Goal: Check status: Check status

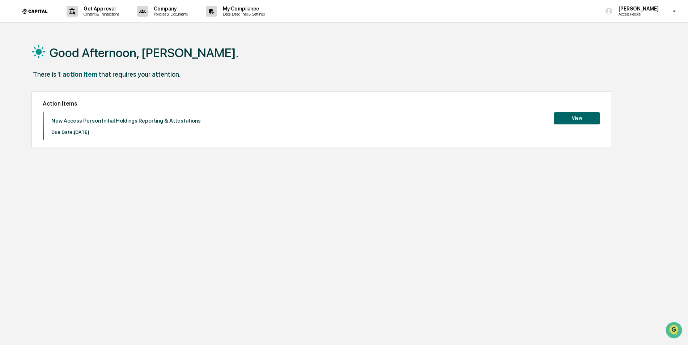
click at [34, 7] on img at bounding box center [34, 11] width 35 height 15
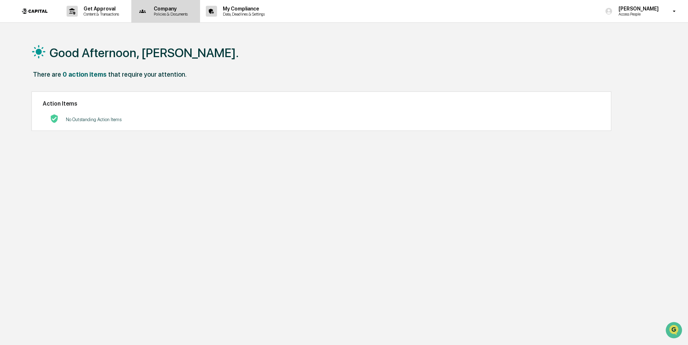
click at [171, 16] on p "Policies & Documents" at bounding box center [169, 14] width 43 height 5
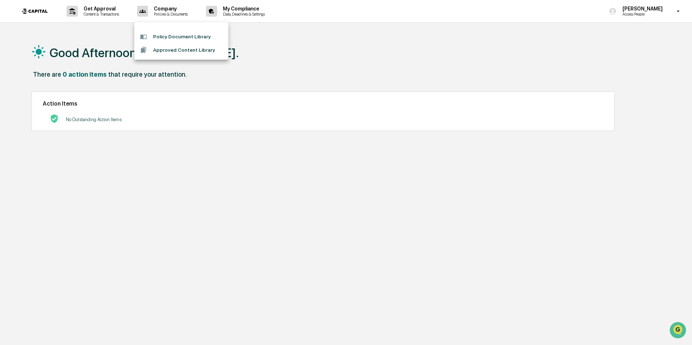
click at [250, 13] on div at bounding box center [346, 172] width 692 height 345
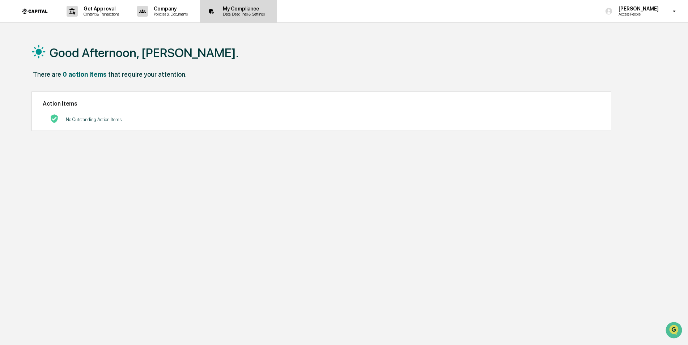
click at [217, 11] on icon at bounding box center [211, 11] width 11 height 11
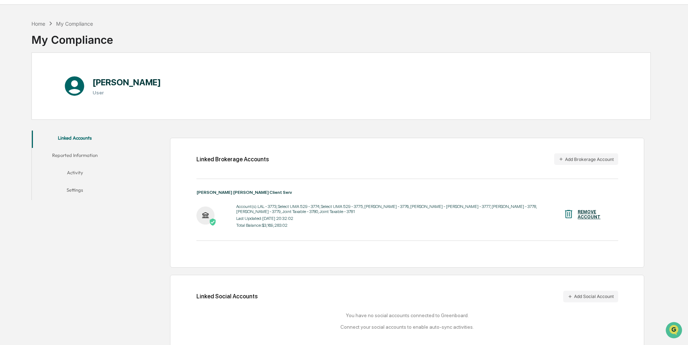
scroll to position [34, 0]
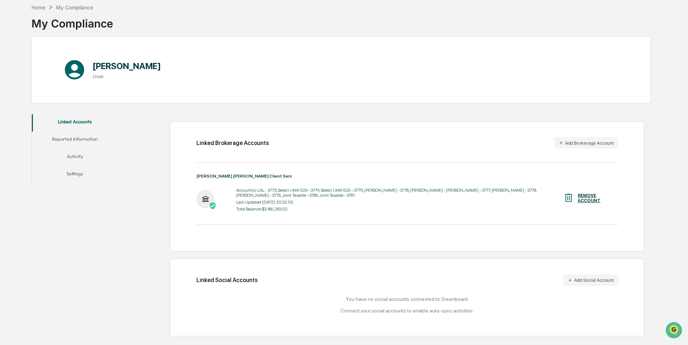
click at [67, 139] on button "Reported Information" at bounding box center [75, 140] width 86 height 17
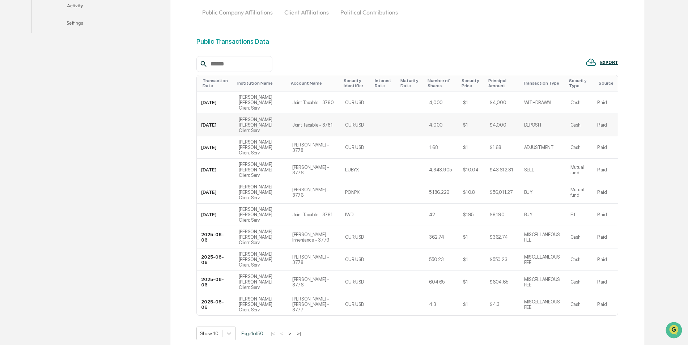
scroll to position [188, 0]
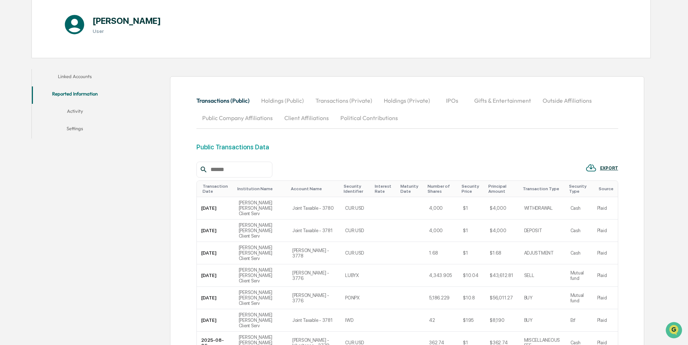
click at [71, 110] on button "Activity" at bounding box center [75, 112] width 86 height 17
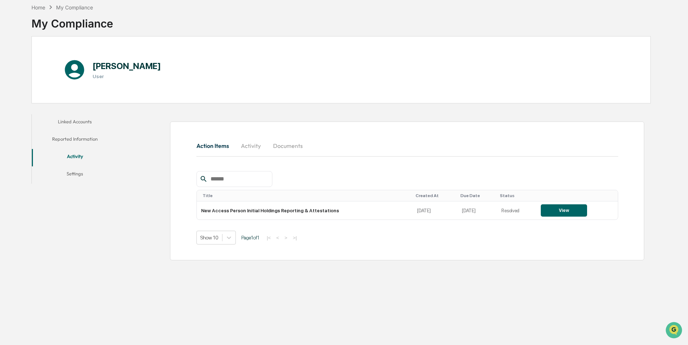
click at [82, 167] on button "Settings" at bounding box center [75, 174] width 86 height 17
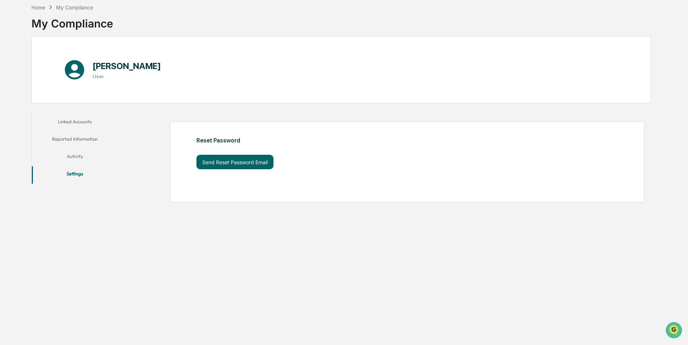
click at [80, 151] on button "Activity" at bounding box center [75, 157] width 86 height 17
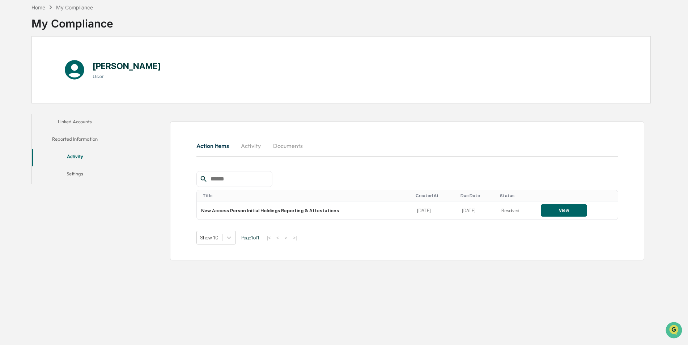
click at [82, 135] on button "Reported Information" at bounding box center [75, 140] width 86 height 17
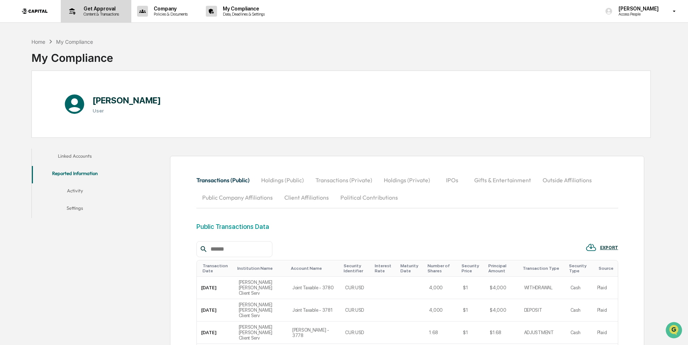
click at [111, 10] on p "Get Approval" at bounding box center [100, 9] width 45 height 6
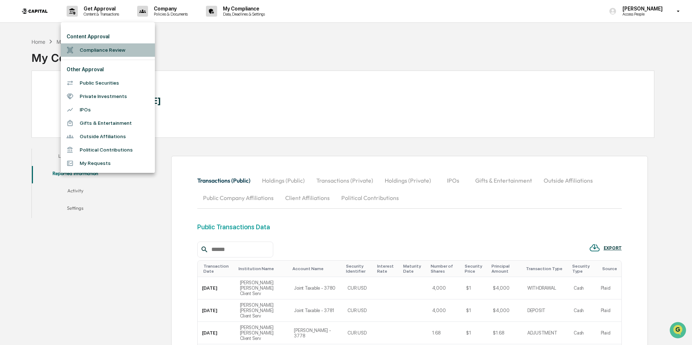
click at [123, 48] on li "Compliance Review" at bounding box center [108, 49] width 94 height 13
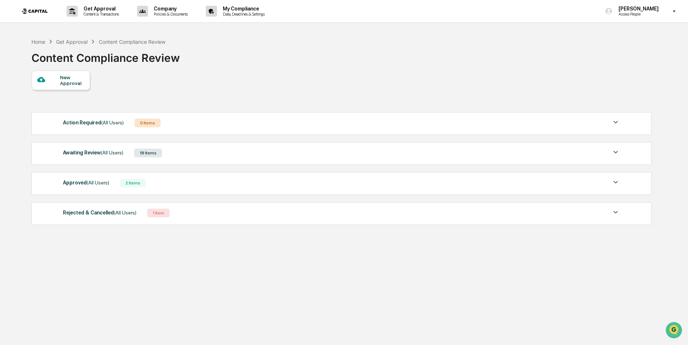
click at [89, 156] on div "Awaiting Review (All Users)" at bounding box center [93, 152] width 60 height 9
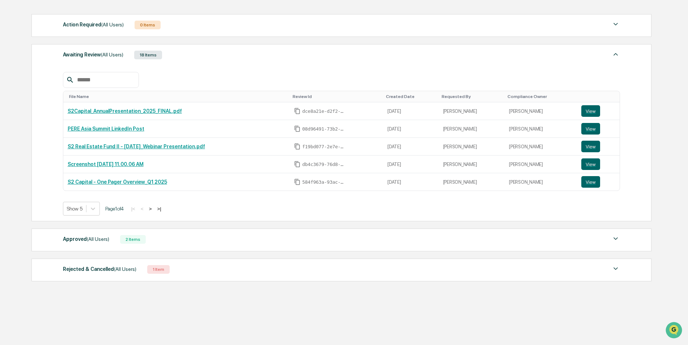
scroll to position [100, 0]
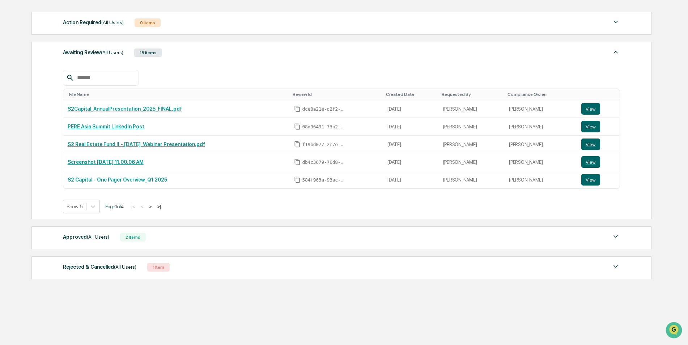
click at [137, 238] on div "2 Items" at bounding box center [133, 237] width 26 height 9
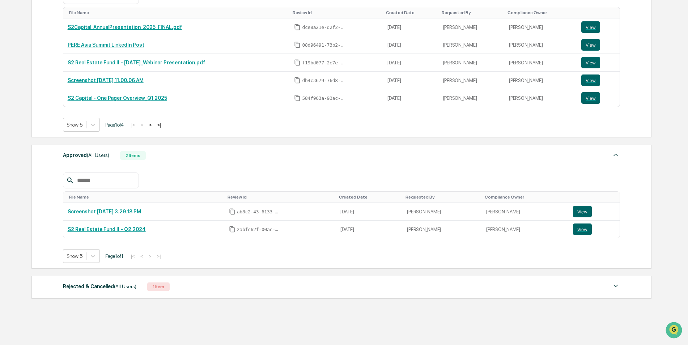
scroll to position [202, 0]
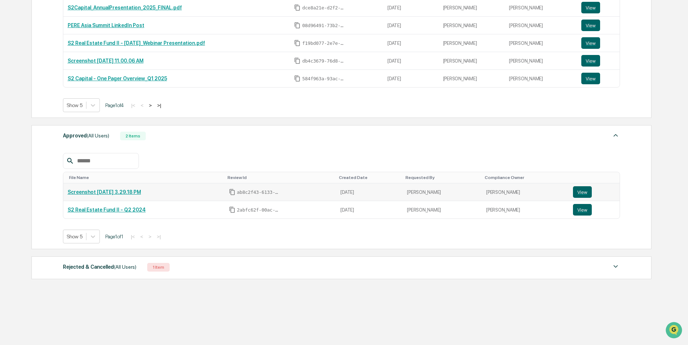
click at [112, 192] on link "Screenshot [DATE] 3.29.18 PM" at bounding box center [104, 192] width 73 height 6
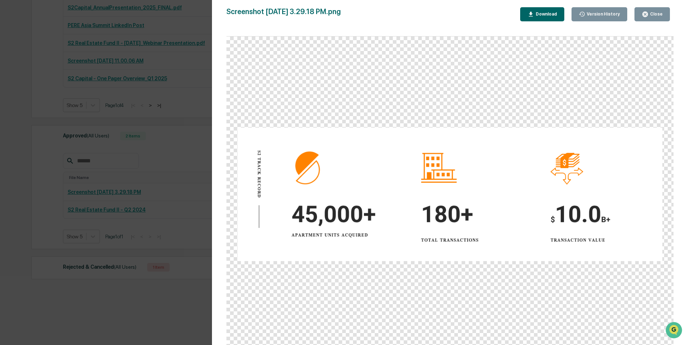
click at [663, 8] on button "Close" at bounding box center [652, 14] width 35 height 14
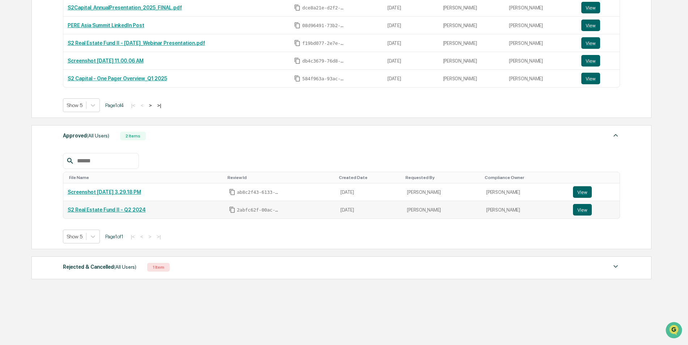
click at [109, 209] on link "S2 Real Estate Fund II - Q2 2024" at bounding box center [107, 210] width 78 height 6
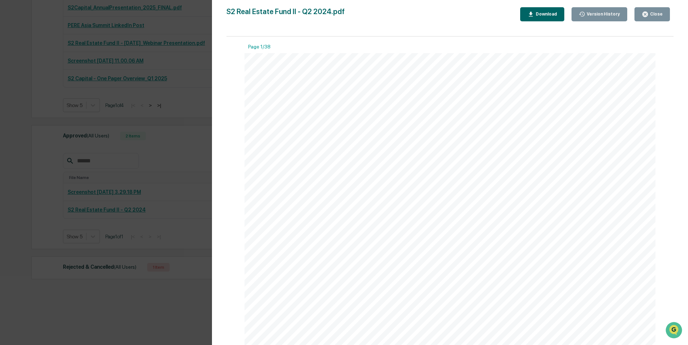
scroll to position [253, 0]
click at [653, 18] on button "Close" at bounding box center [652, 14] width 35 height 14
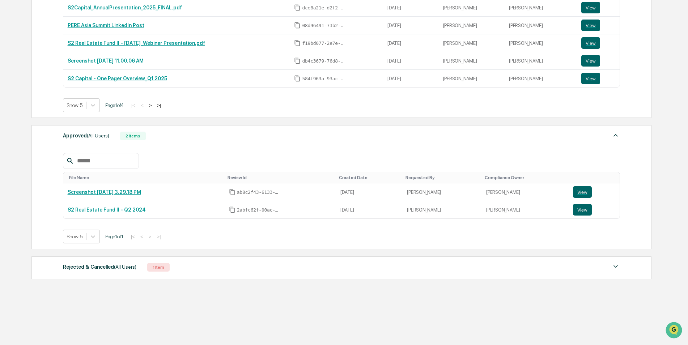
click at [182, 267] on div "Rejected & Cancelled (All Users) 1 Item" at bounding box center [342, 267] width 558 height 10
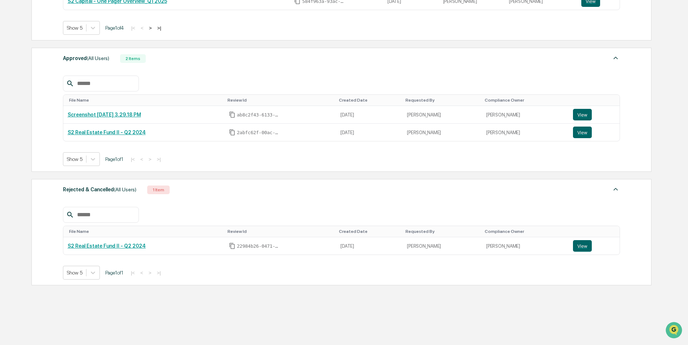
scroll to position [285, 0]
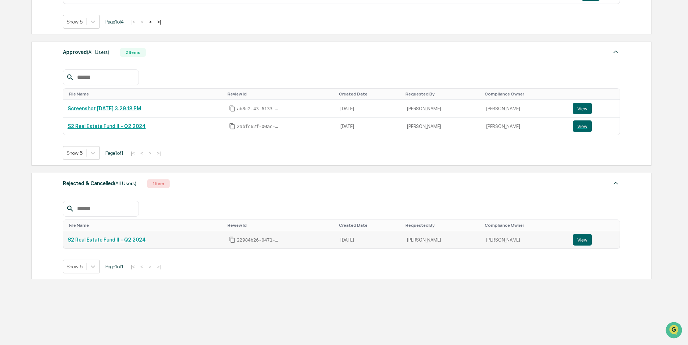
click at [130, 244] on td "S2 Real Estate Fund II - Q2 2024" at bounding box center [143, 239] width 161 height 17
click at [129, 236] on td "S2 Real Estate Fund II - Q2 2024" at bounding box center [143, 239] width 161 height 17
click at [131, 242] on link "S2 Real Estate Fund II - Q2 2024" at bounding box center [107, 240] width 78 height 6
